Goal: Information Seeking & Learning: Learn about a topic

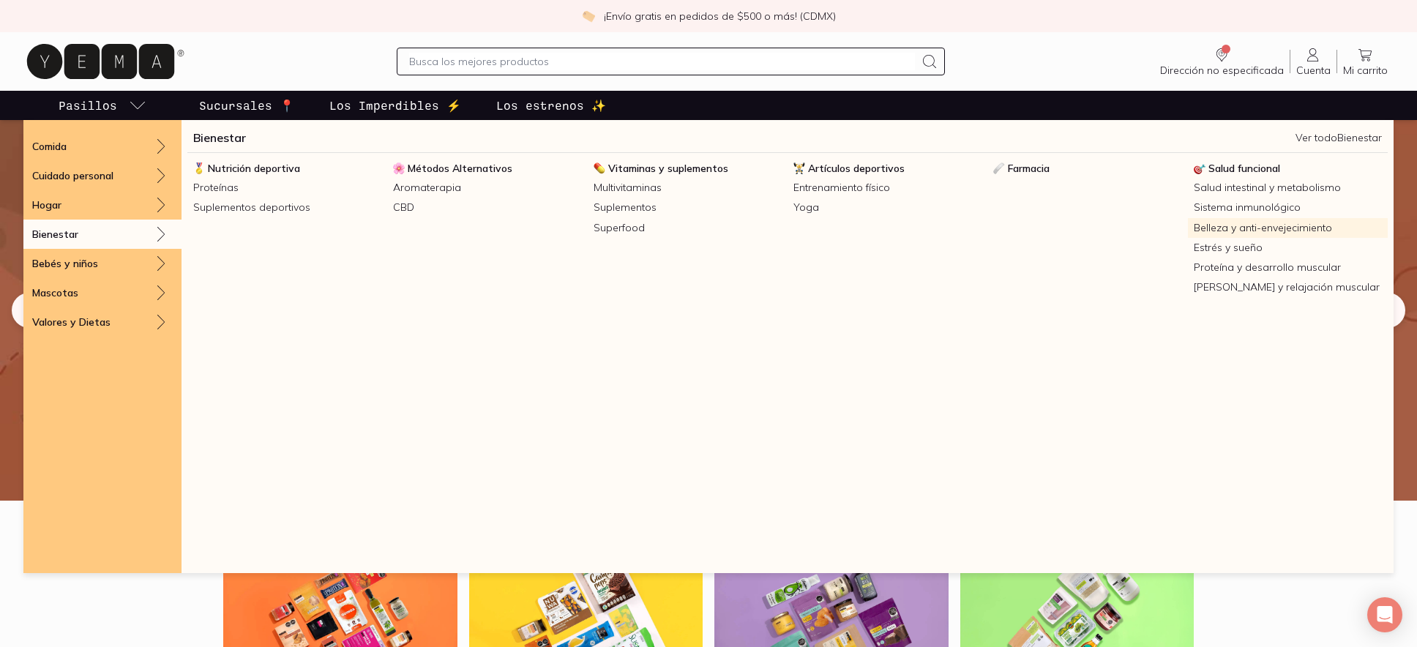
click at [1223, 228] on link "Belleza y anti-envejecimiento" at bounding box center [1288, 228] width 200 height 20
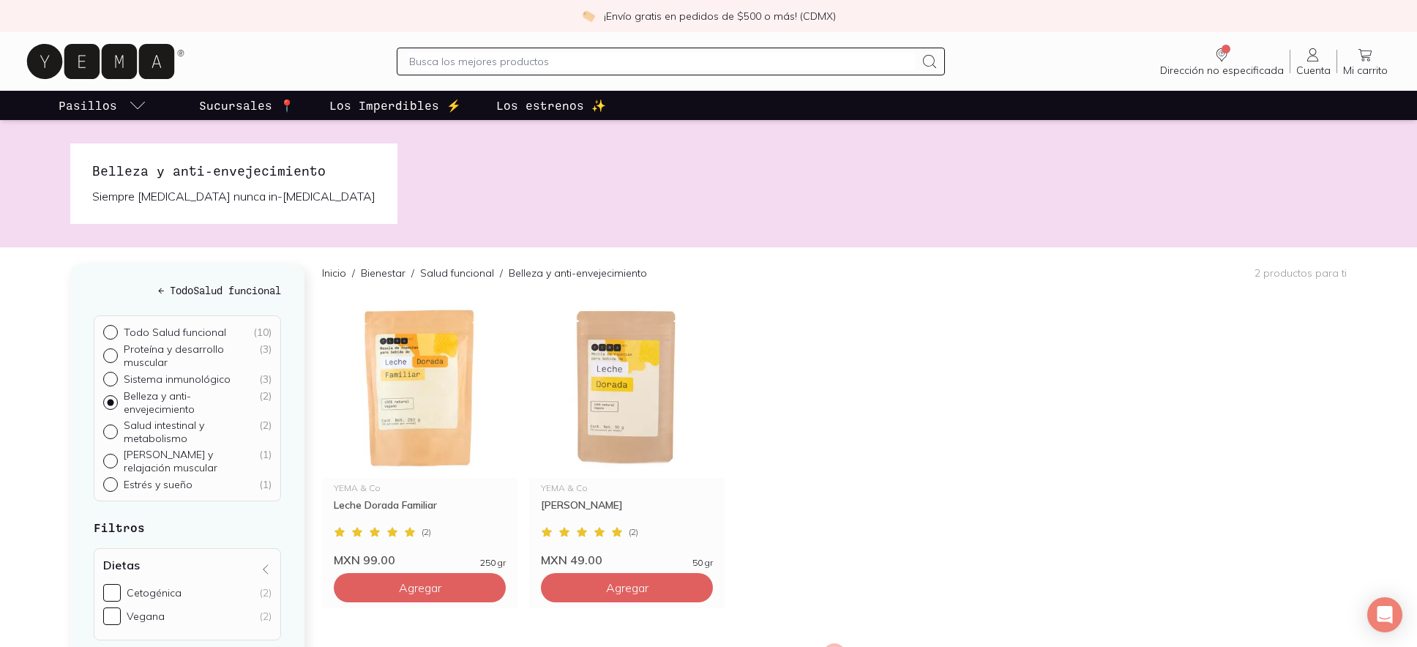
click at [112, 329] on input "Todo Salud funcional ( 10 )" at bounding box center [109, 331] width 12 height 12
click at [110, 331] on input "Todo Salud funcional ( 10 )" at bounding box center [109, 331] width 12 height 12
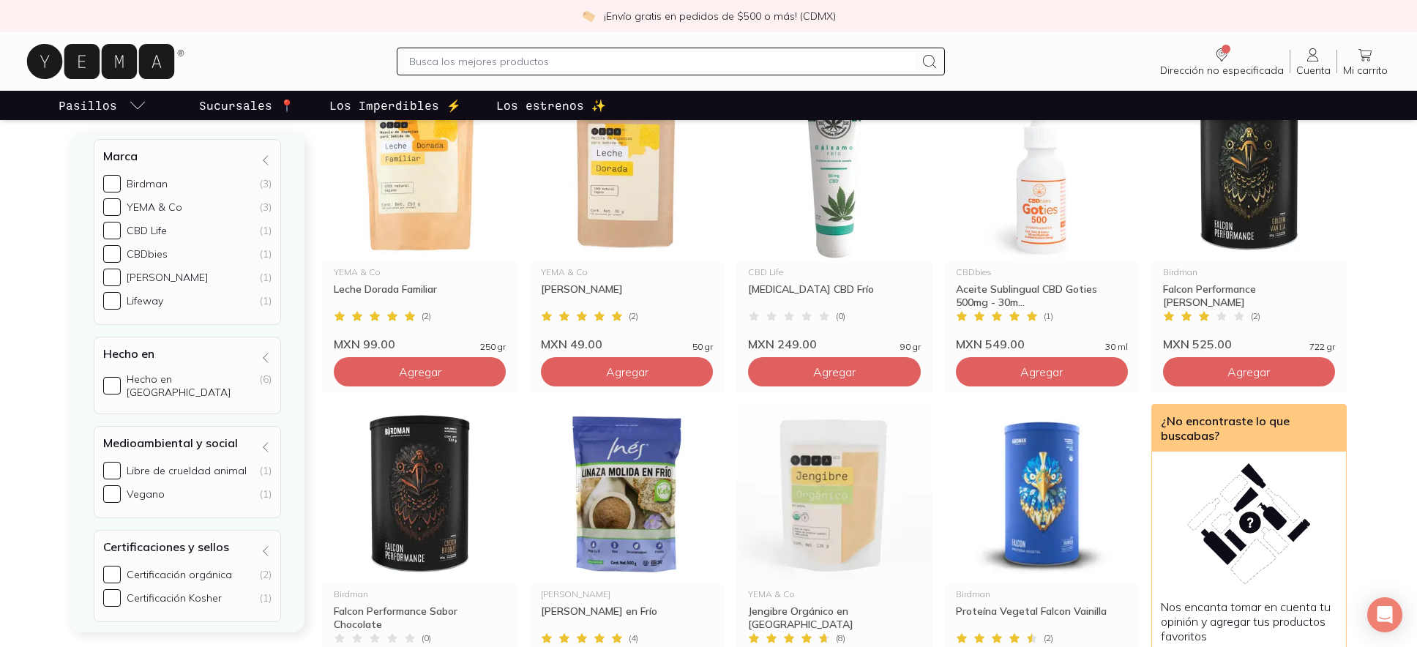
scroll to position [501, 0]
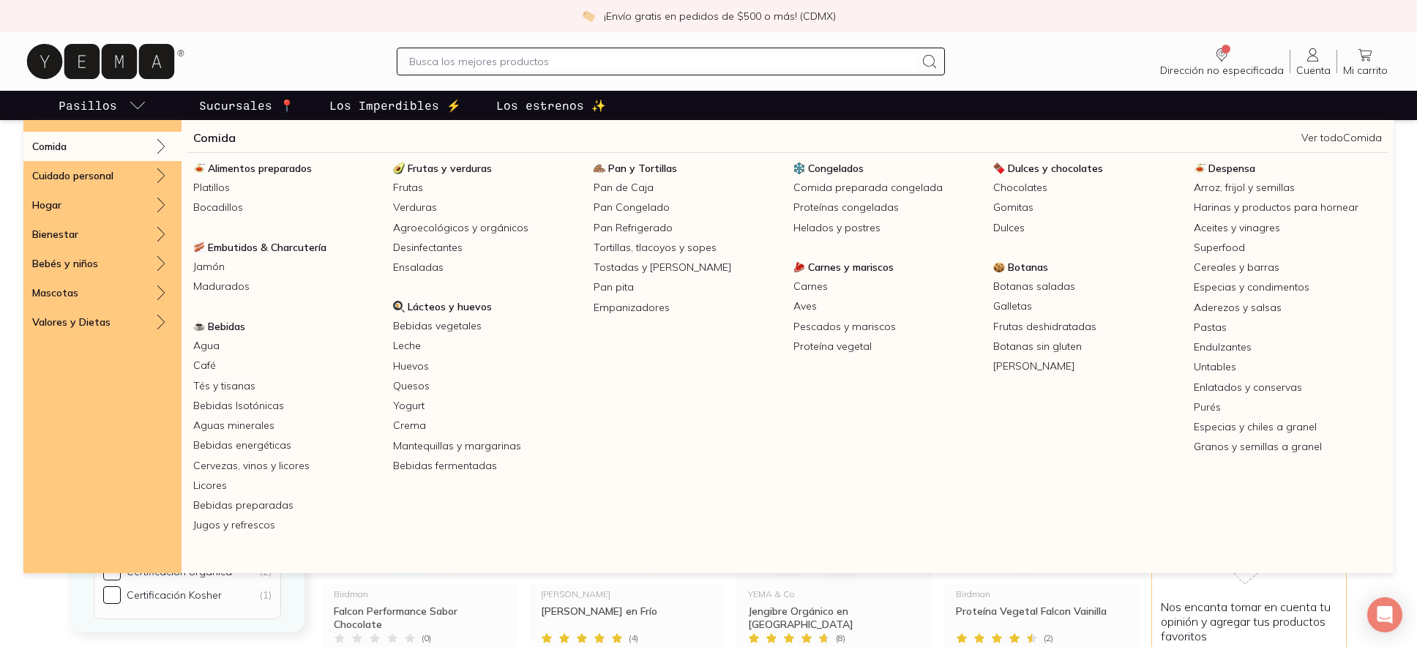
click at [137, 102] on icon "pasillo-todos-link" at bounding box center [138, 106] width 18 height 18
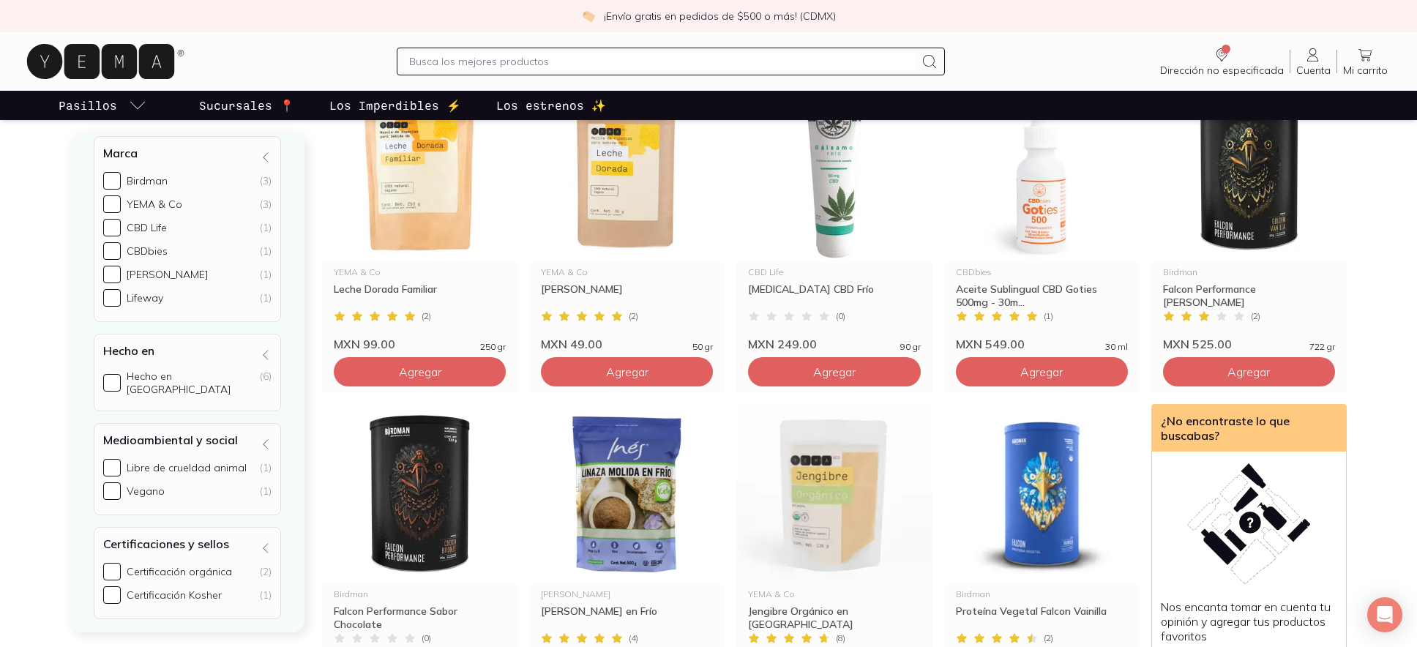
click at [137, 102] on icon "pasillo-todos-link" at bounding box center [138, 106] width 18 height 18
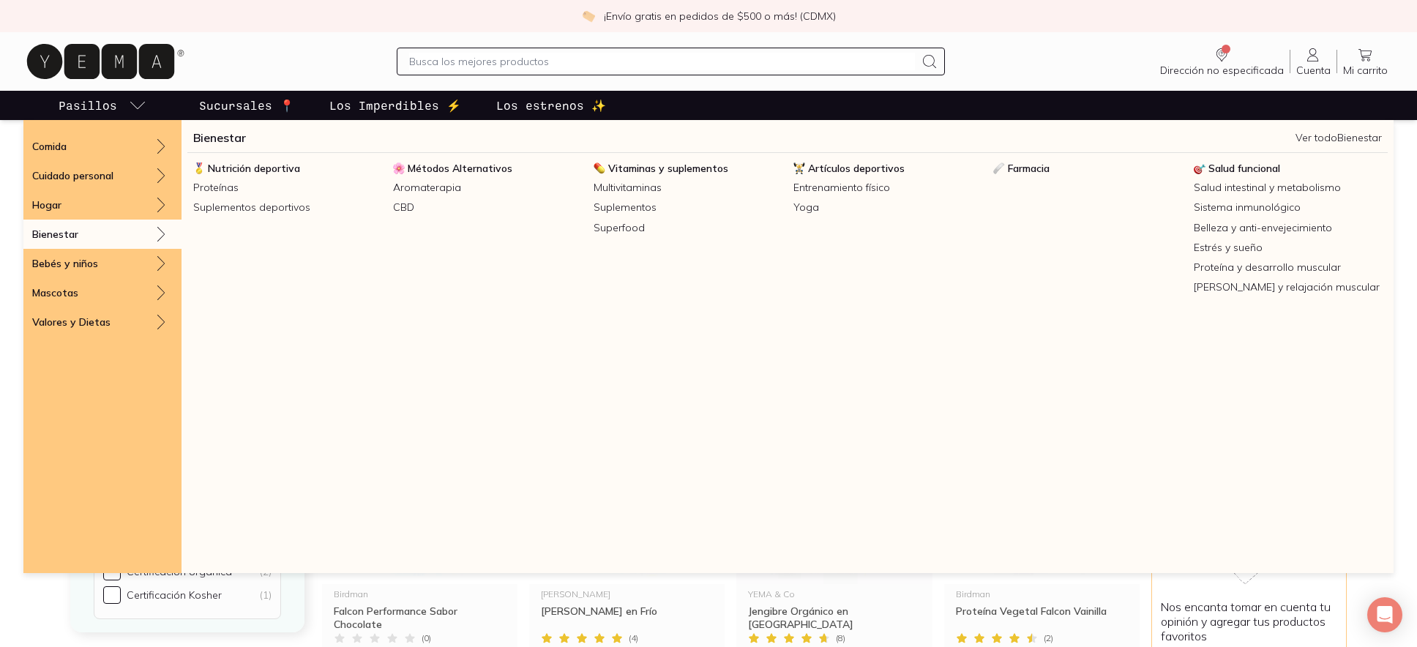
click at [113, 238] on div "Bienestar" at bounding box center [102, 234] width 158 height 29
click at [66, 239] on p "Bienestar" at bounding box center [55, 234] width 46 height 13
click at [159, 236] on icon at bounding box center [161, 234] width 18 height 18
click at [1021, 171] on span "Farmacia" at bounding box center [1029, 168] width 42 height 13
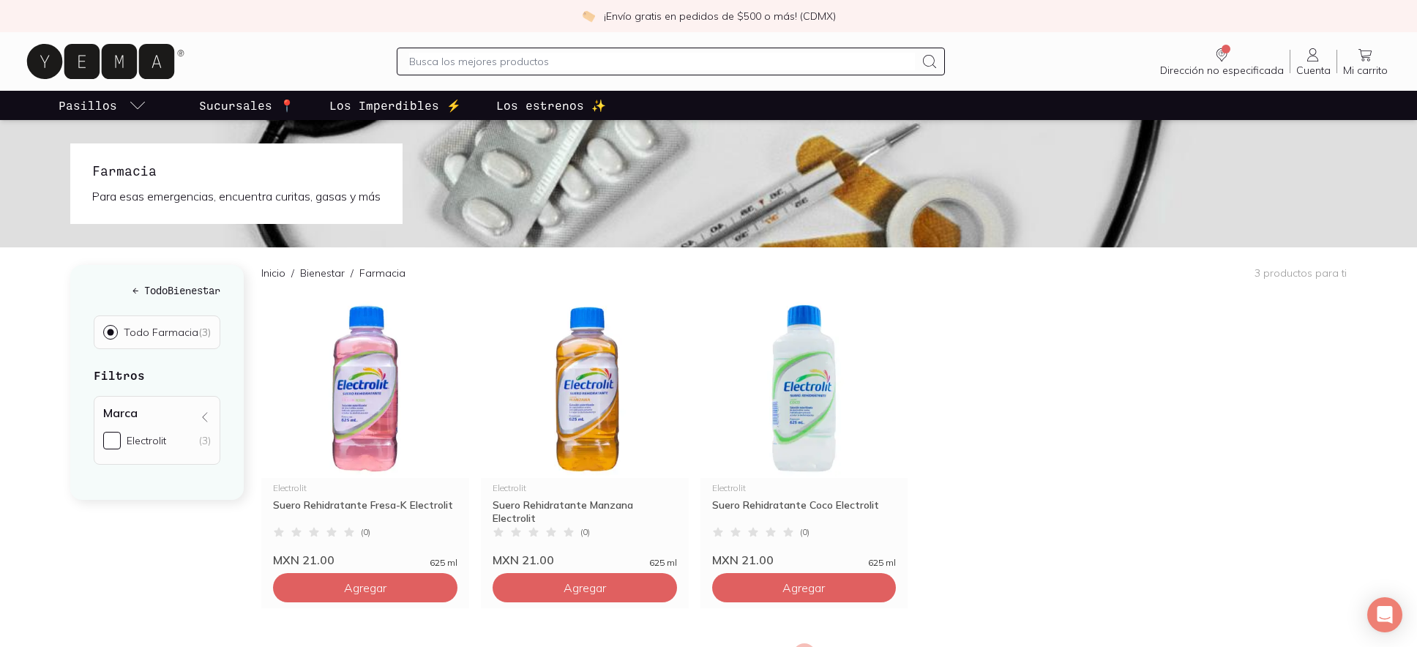
scroll to position [216, 0]
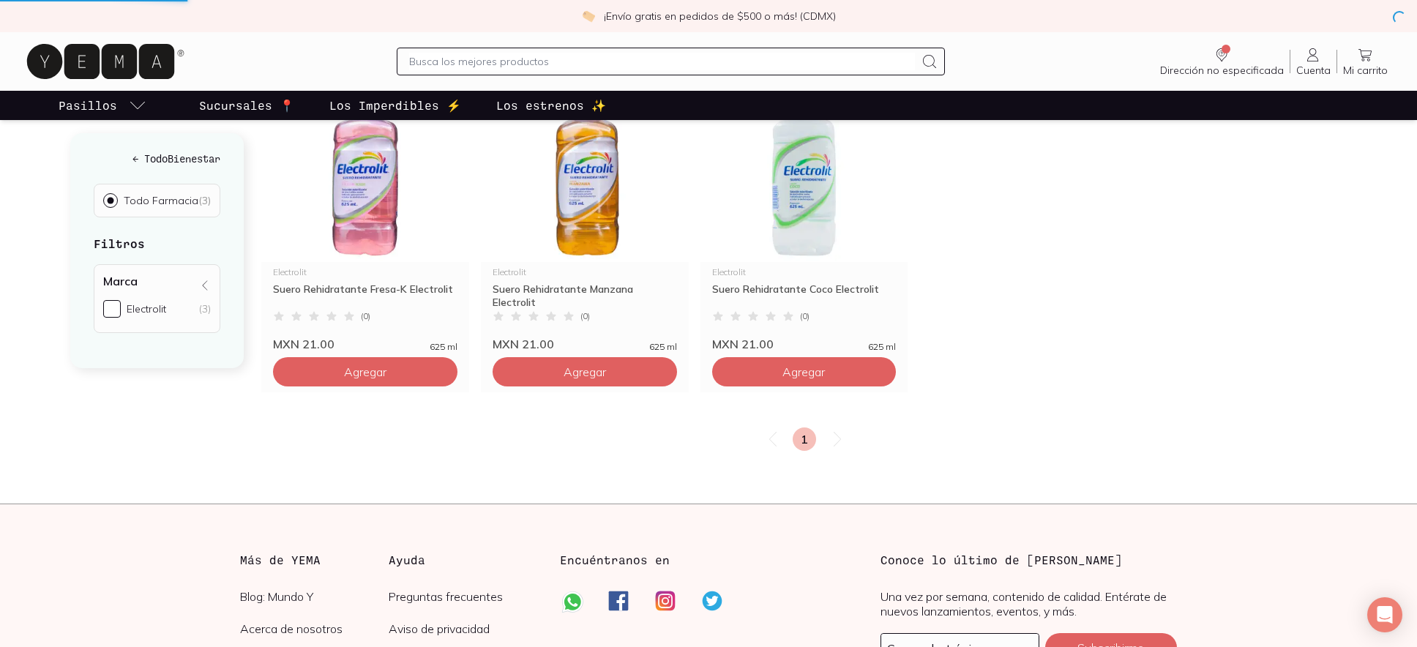
radio input "true"
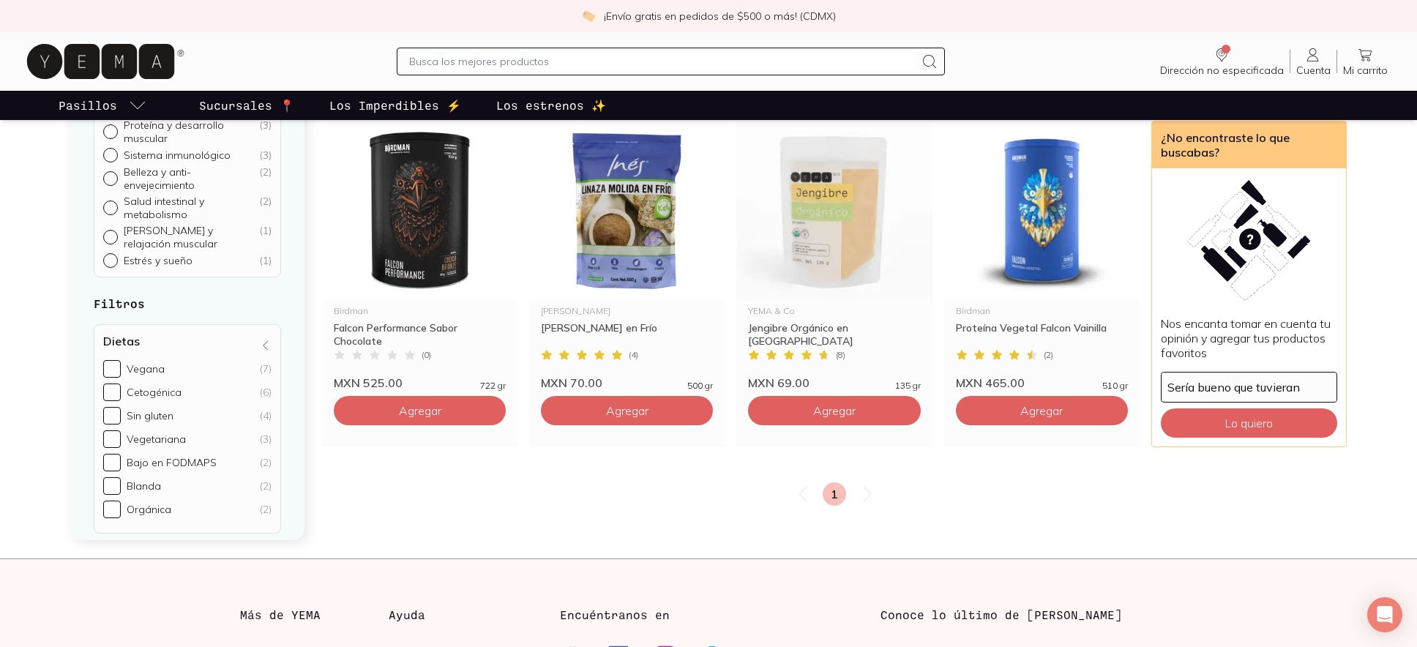
scroll to position [384, 0]
